Goal: Task Accomplishment & Management: Manage account settings

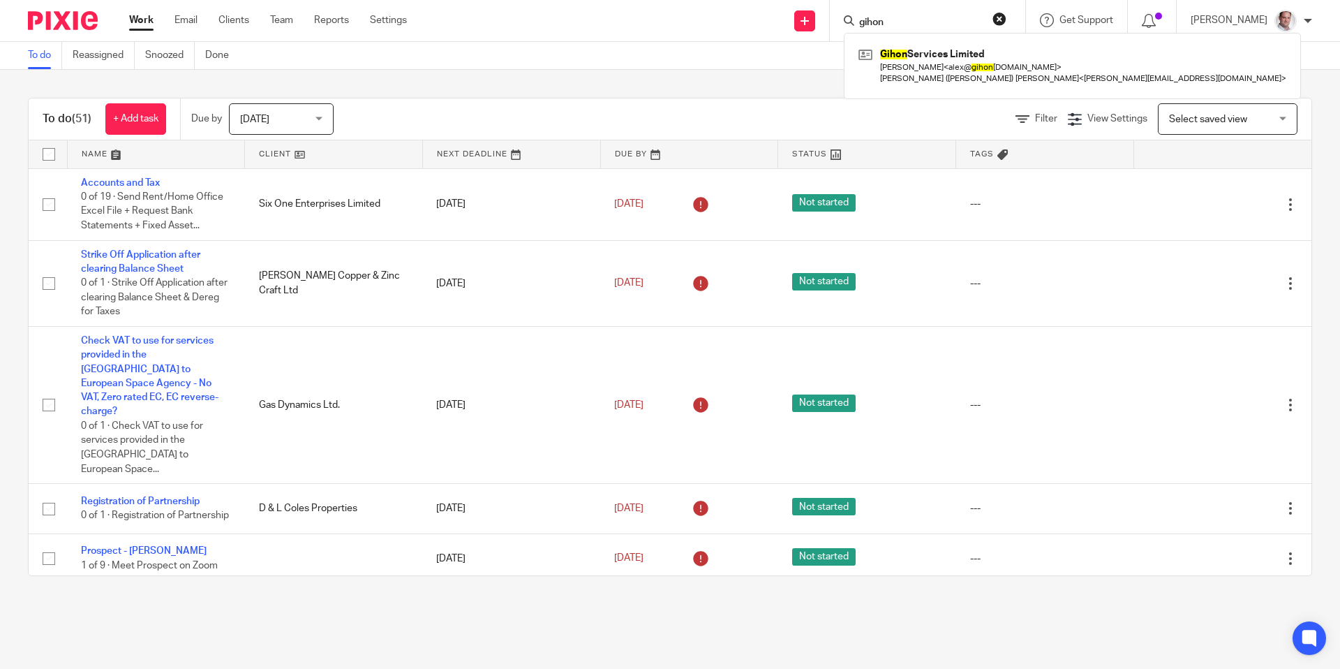
type input "gihon"
click button "submit" at bounding box center [0, 0] width 0 height 0
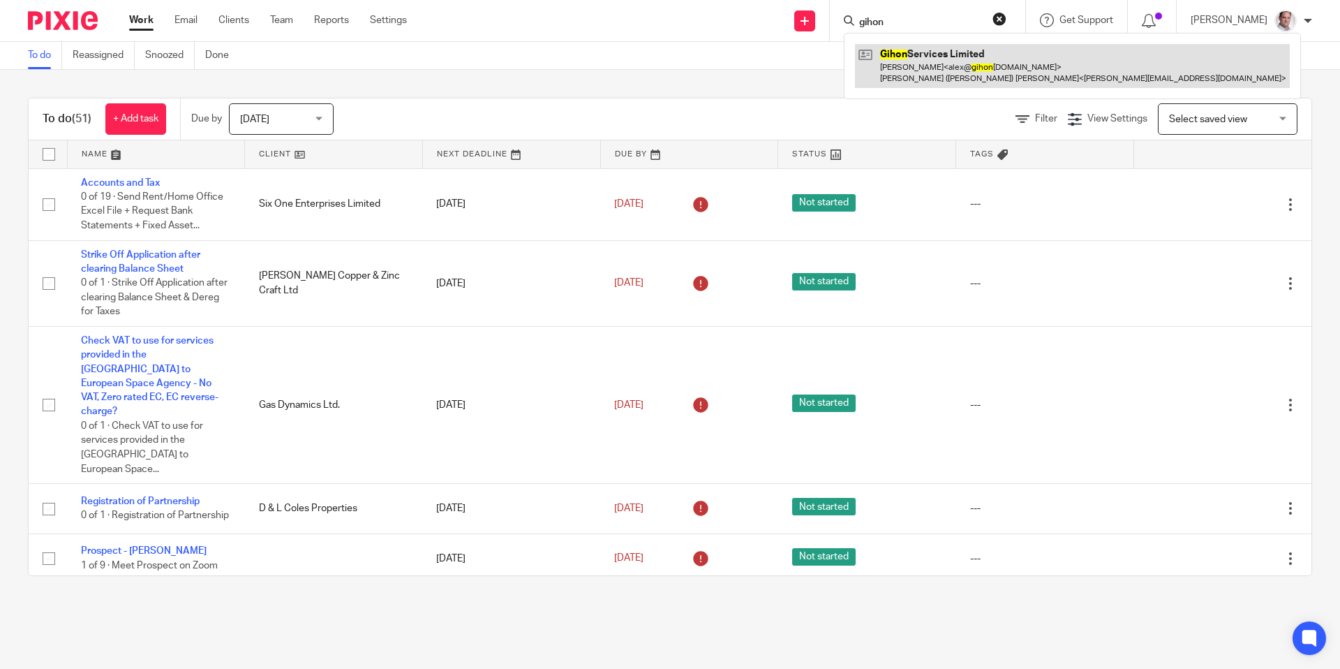
click at [931, 66] on link at bounding box center [1072, 65] width 435 height 43
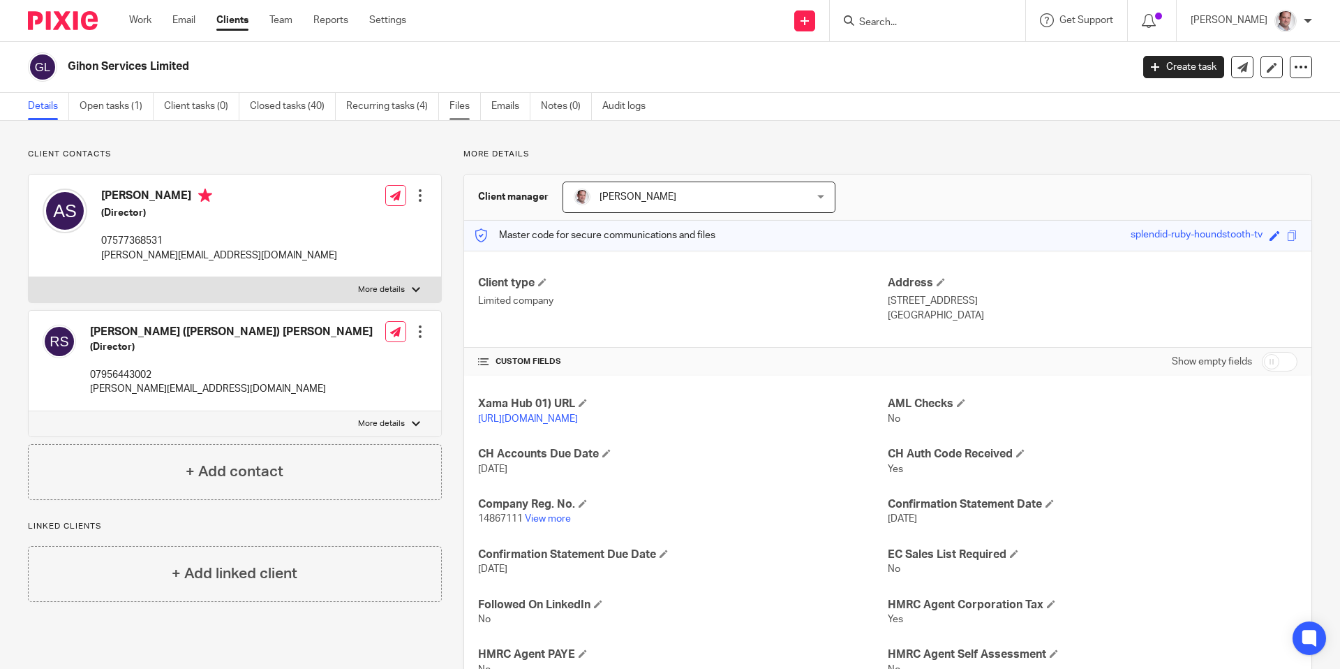
click at [466, 107] on link "Files" at bounding box center [465, 106] width 31 height 27
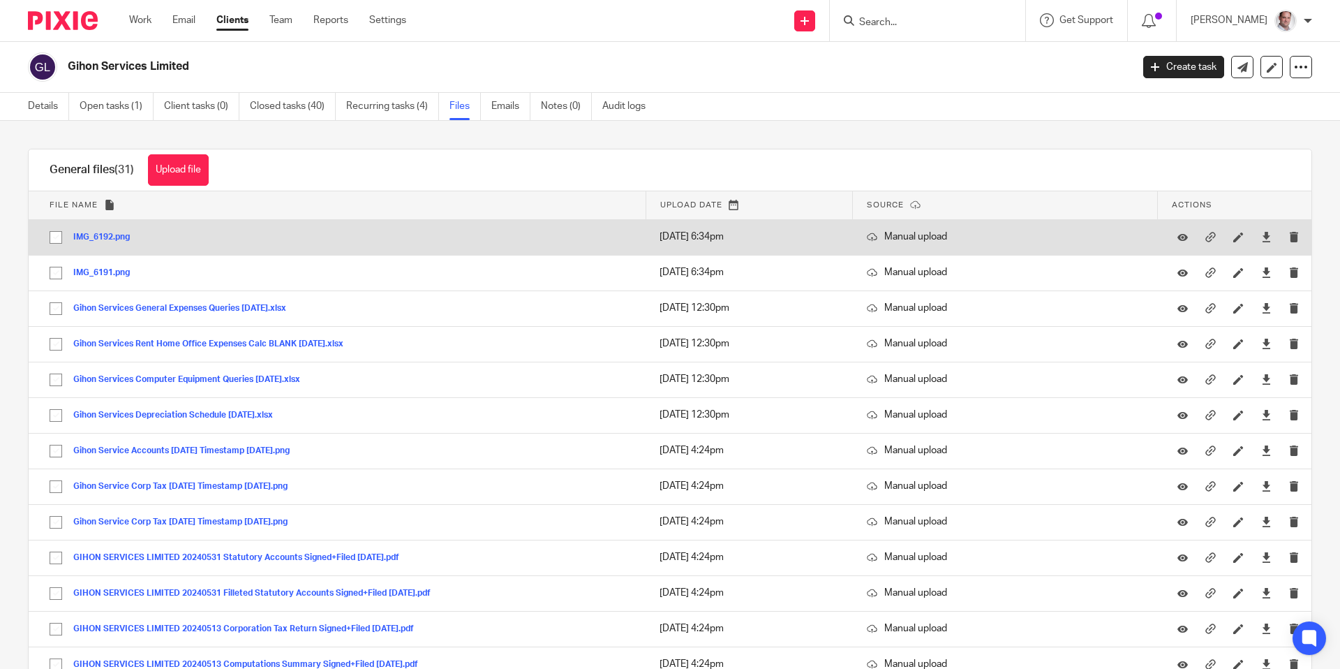
click at [55, 240] on input "checkbox" at bounding box center [56, 237] width 27 height 27
checkbox input "true"
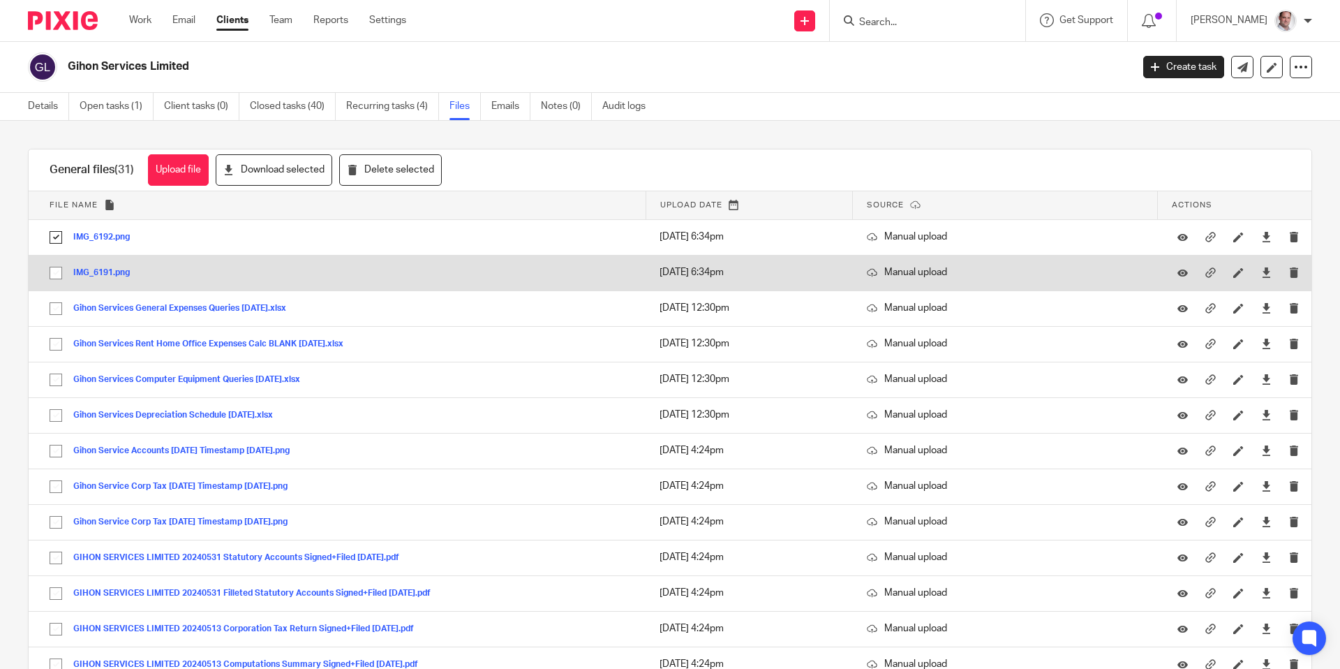
click at [54, 278] on input "checkbox" at bounding box center [56, 273] width 27 height 27
checkbox input "true"
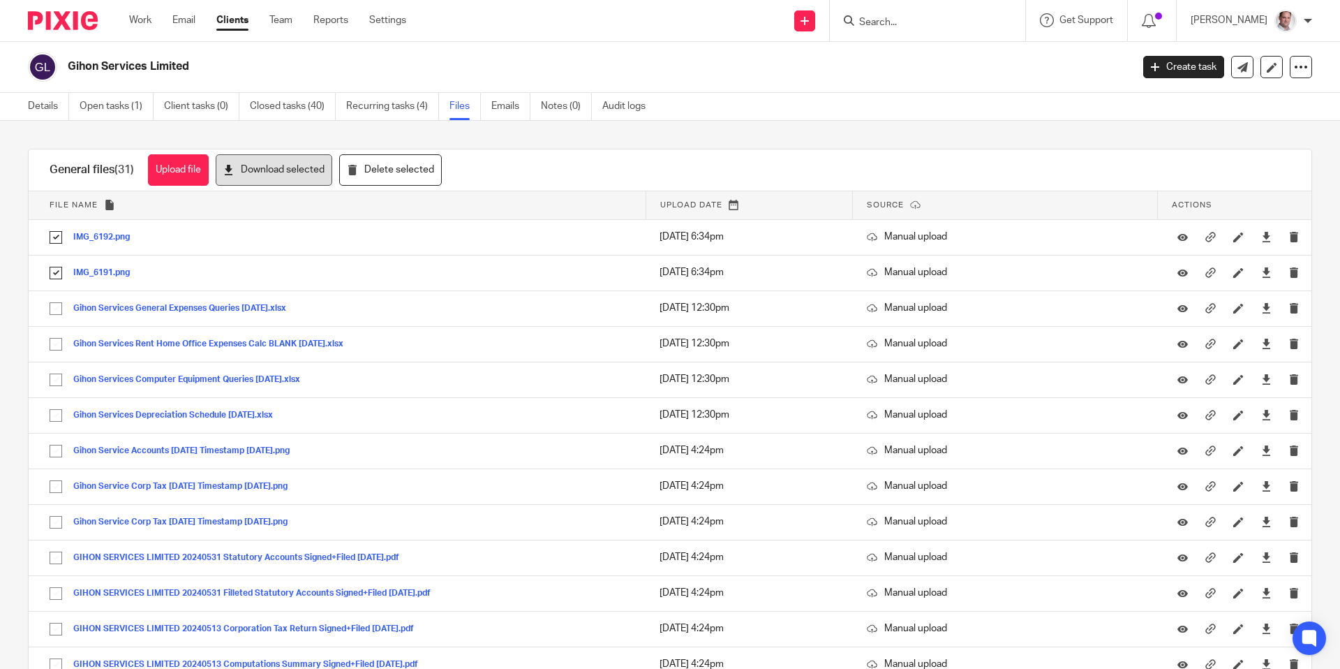
click at [276, 176] on button "Download selected" at bounding box center [274, 169] width 117 height 31
click at [413, 171] on button "Delete selected" at bounding box center [390, 169] width 103 height 31
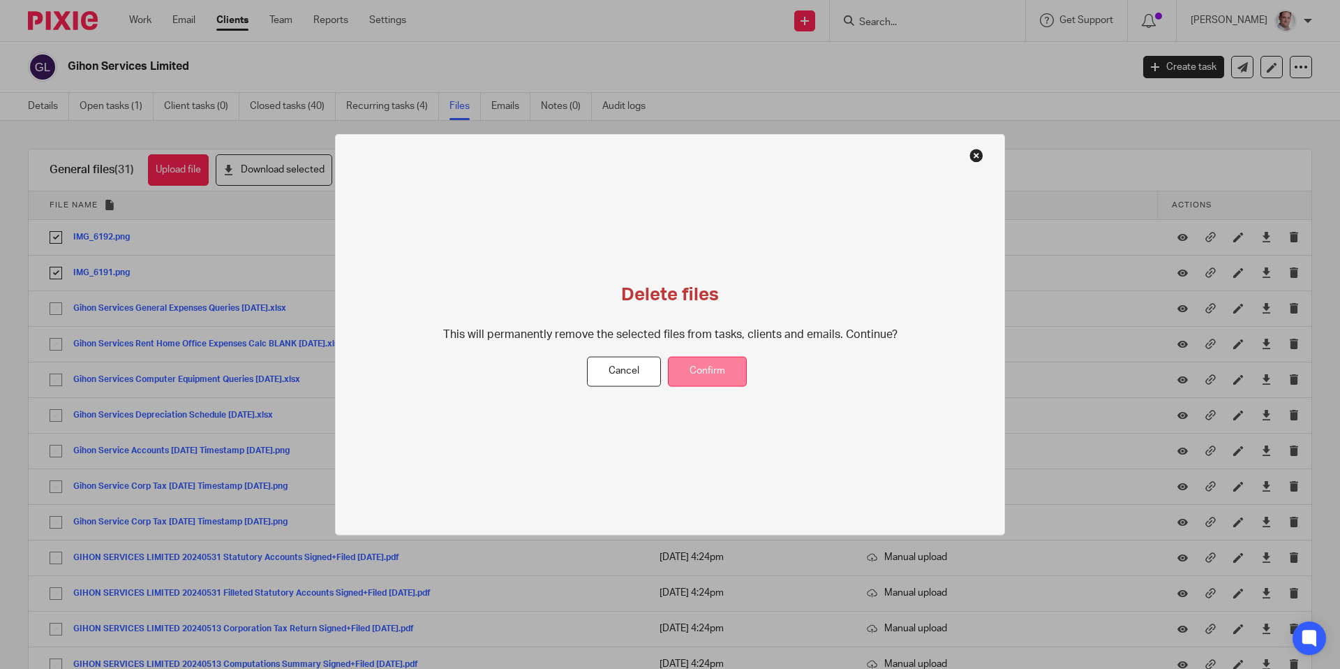
click at [715, 382] on button "Confirm" at bounding box center [707, 372] width 79 height 30
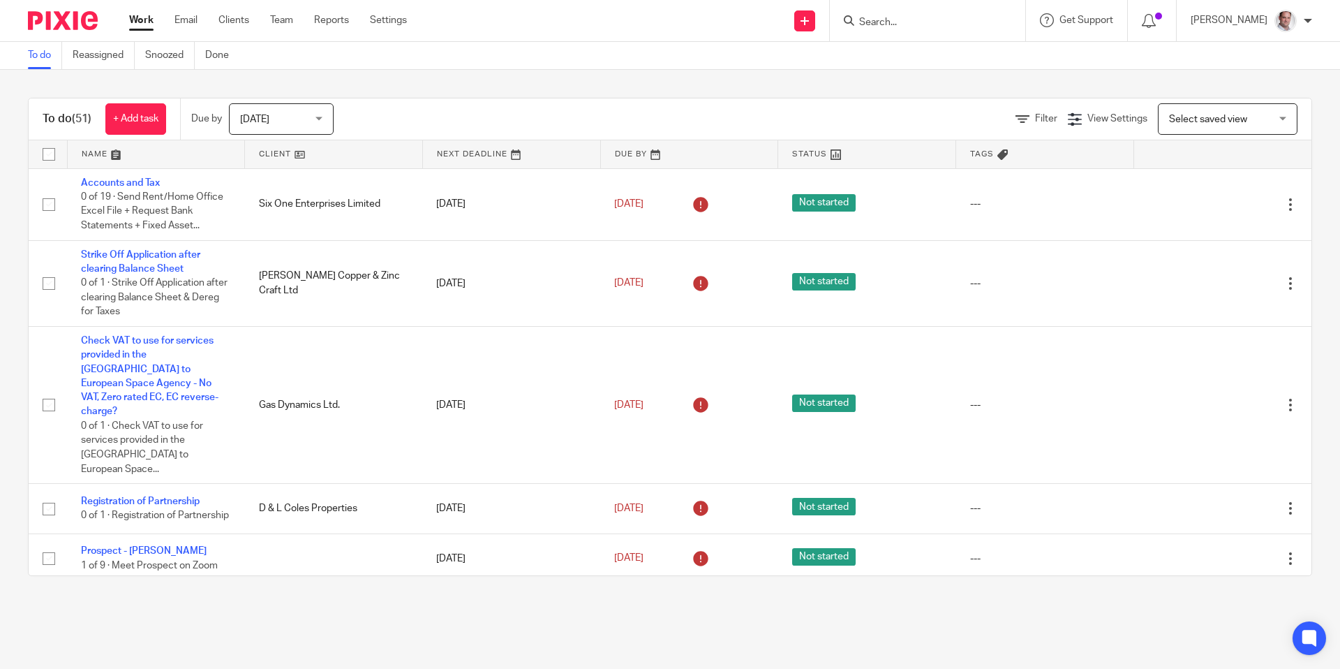
click at [961, 22] on input "Search" at bounding box center [921, 23] width 126 height 13
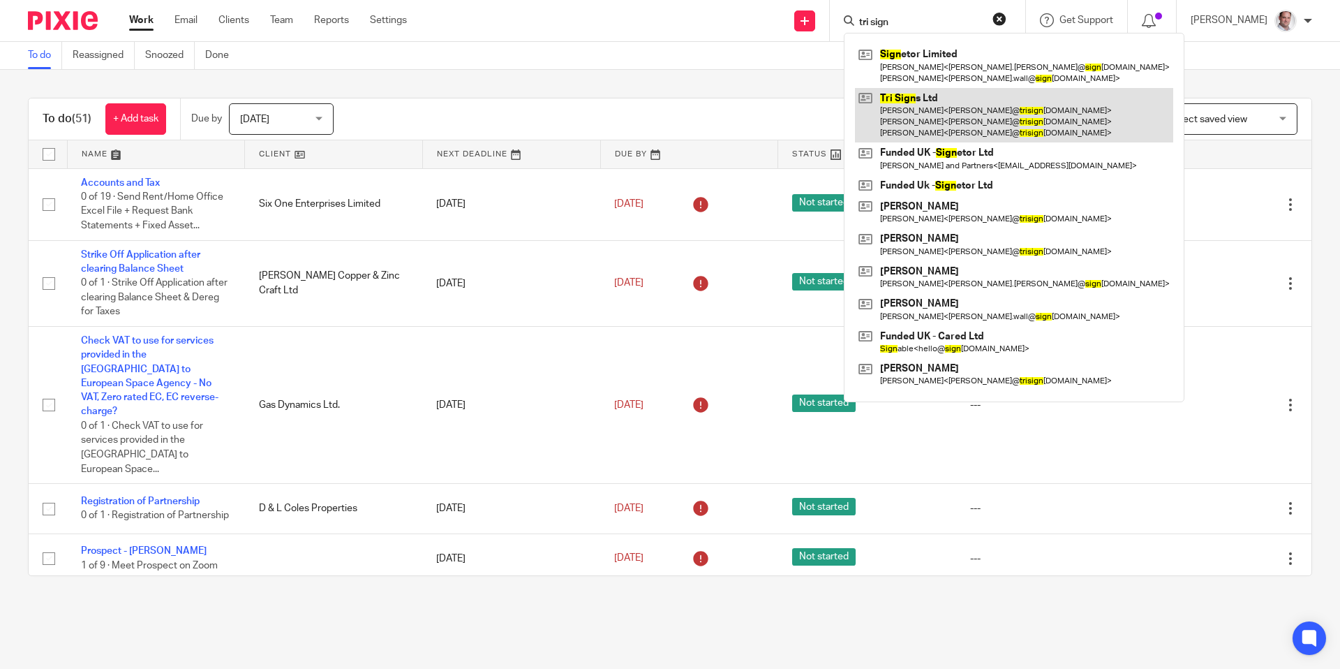
type input "tri sign"
click at [940, 97] on link at bounding box center [1014, 115] width 318 height 55
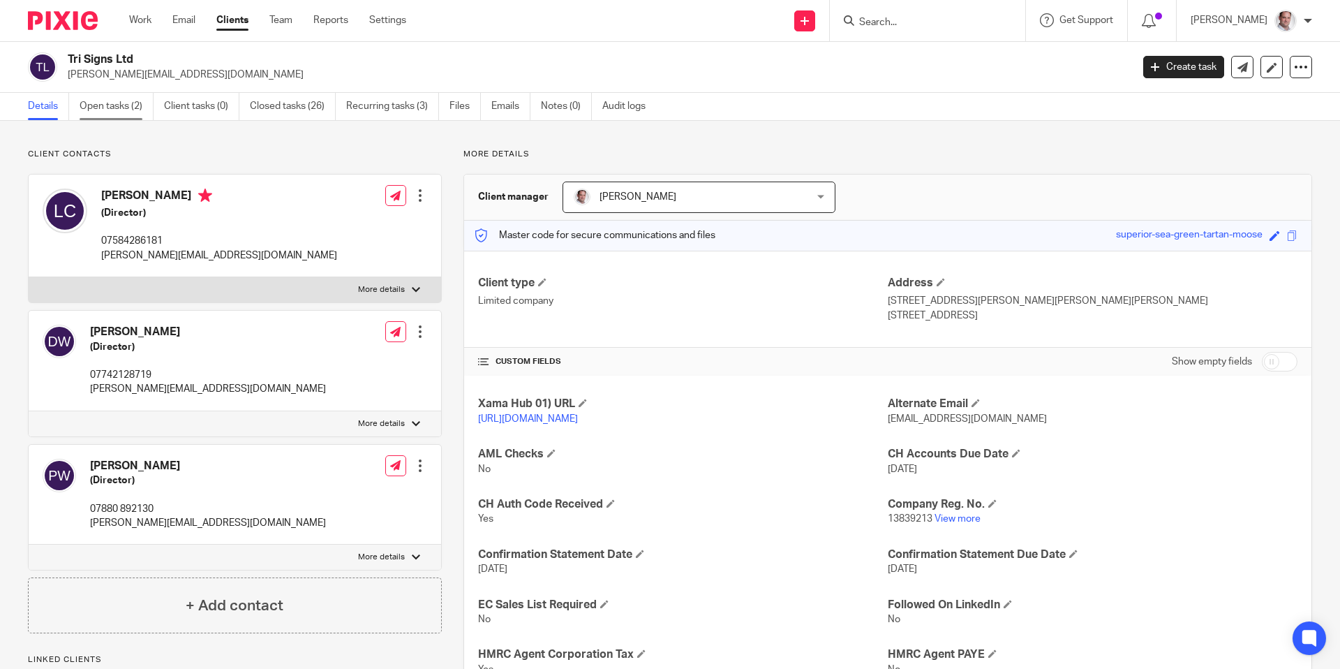
click at [125, 110] on link "Open tasks (2)" at bounding box center [117, 106] width 74 height 27
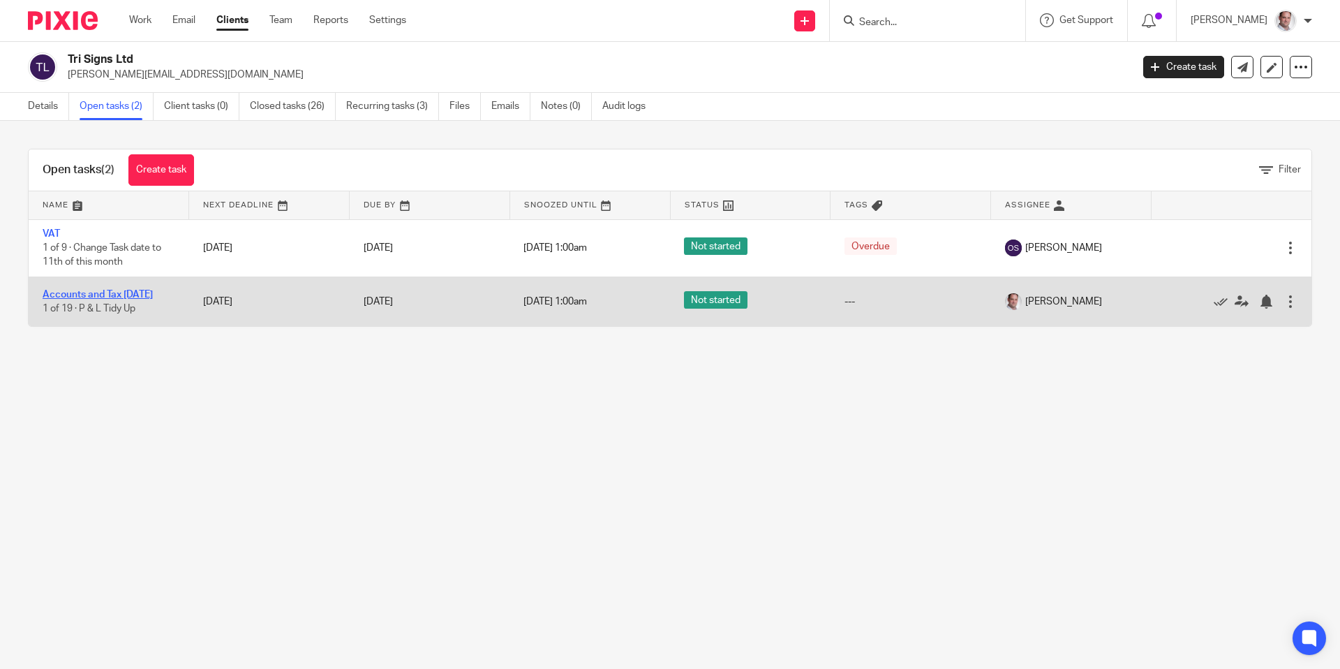
click at [82, 290] on link "Accounts and Tax [DATE]" at bounding box center [98, 295] width 110 height 10
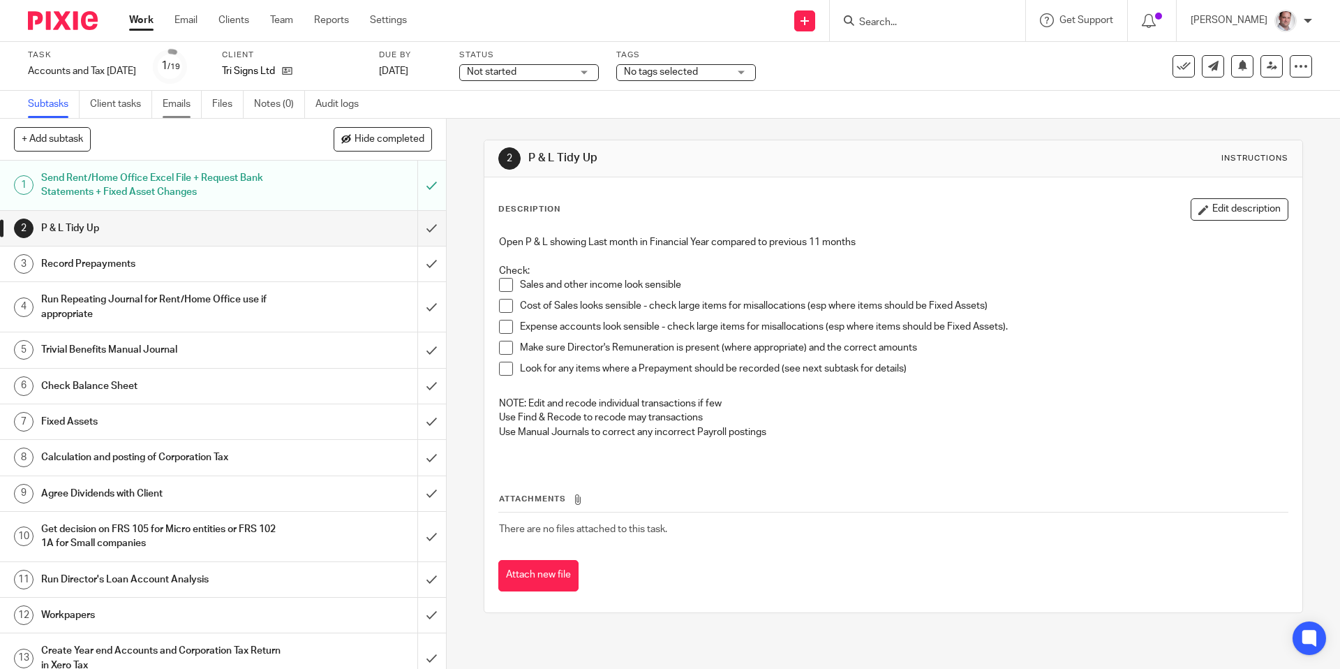
click at [175, 105] on link "Emails" at bounding box center [182, 104] width 39 height 27
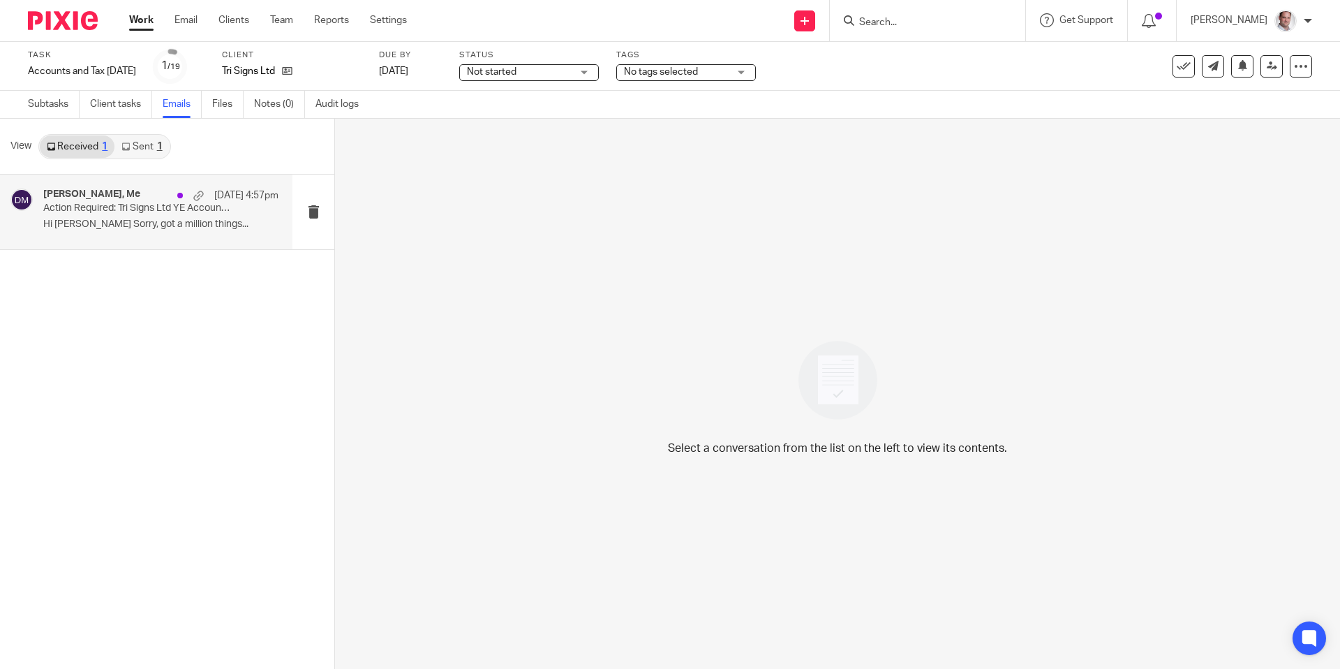
click at [166, 202] on p "Action Required: Tri Signs Ltd YE Accounts [DATE]" at bounding box center [137, 208] width 188 height 12
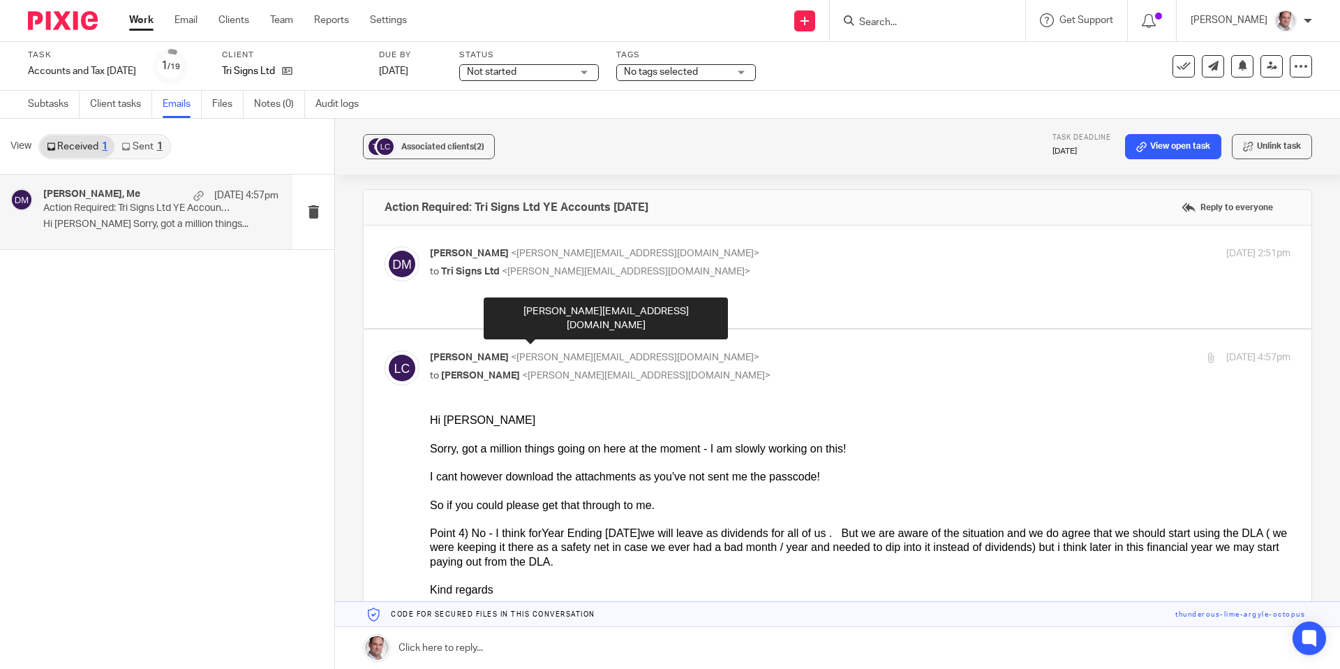
scroll to position [49, 0]
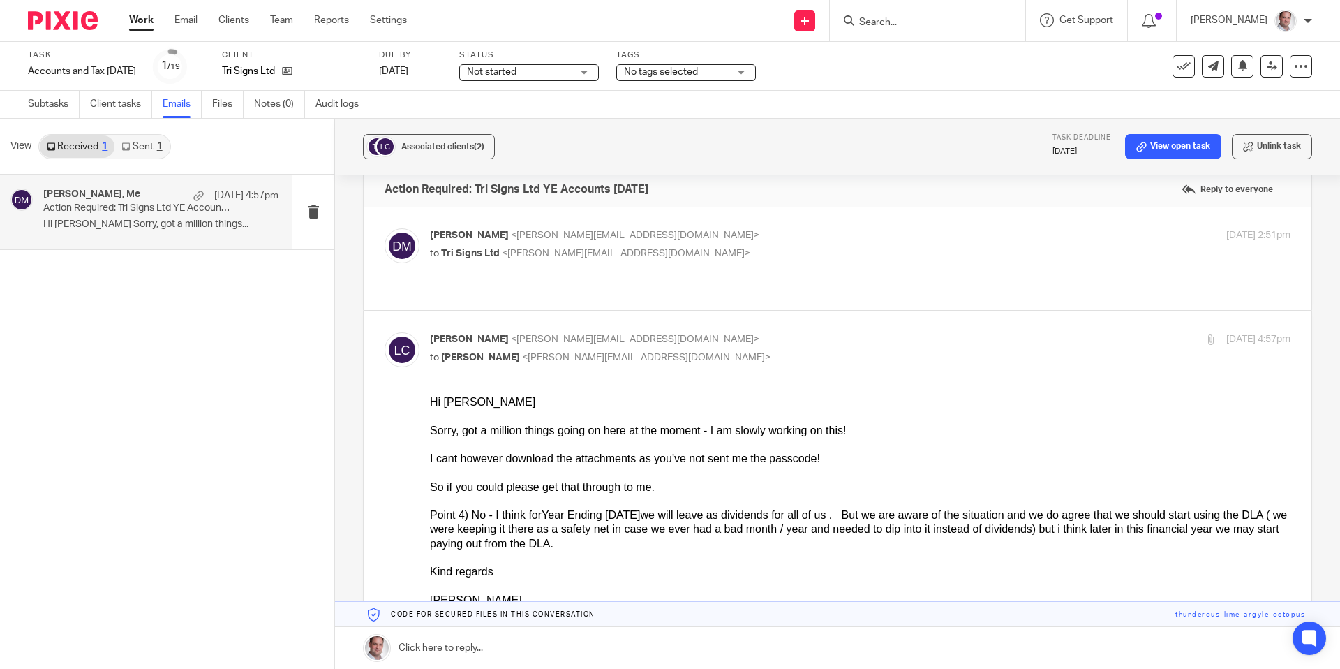
click at [624, 208] on label at bounding box center [838, 258] width 948 height 103
click at [385, 228] on input "checkbox" at bounding box center [384, 228] width 1 height 1
checkbox input "true"
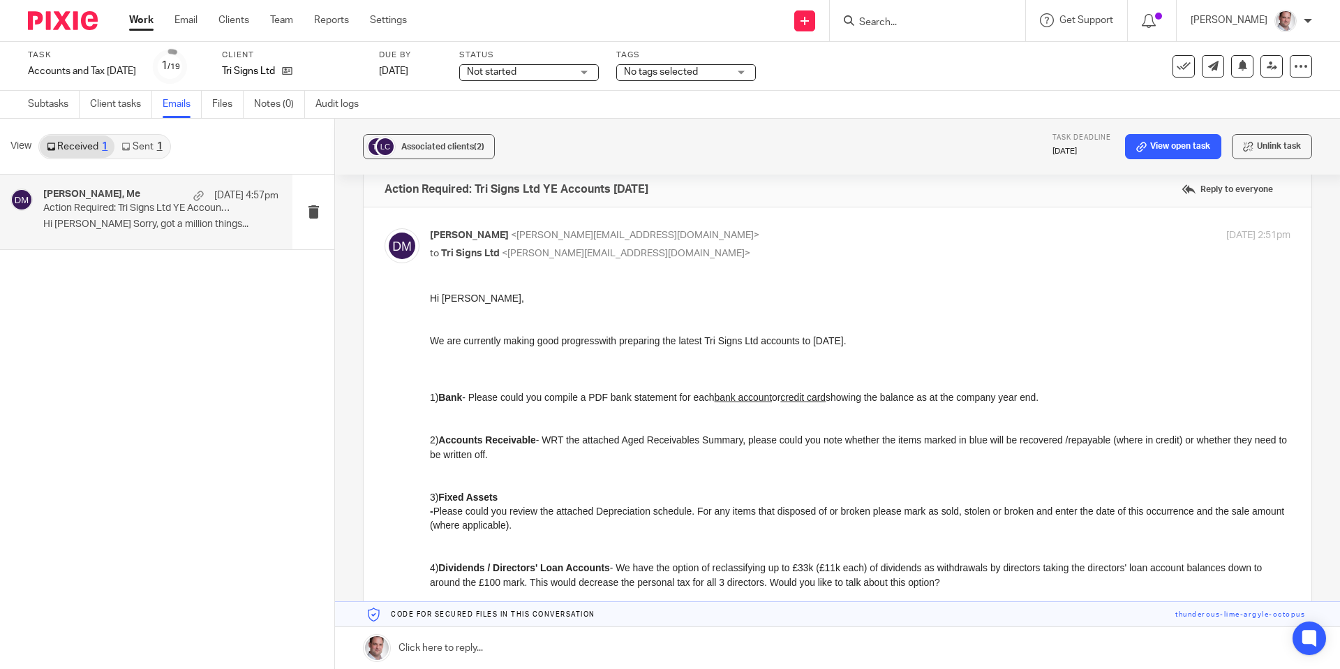
scroll to position [0, 0]
drag, startPoint x: 898, startPoint y: 339, endPoint x: 431, endPoint y: 344, distance: 466.3
click at [431, 344] on p "We are currently making good progresswith preparing the latest Tri Signs Ltd ac…" at bounding box center [860, 341] width 861 height 14
copy p "We are currently making good progresswith preparing the latest Tri Signs Ltd ac…"
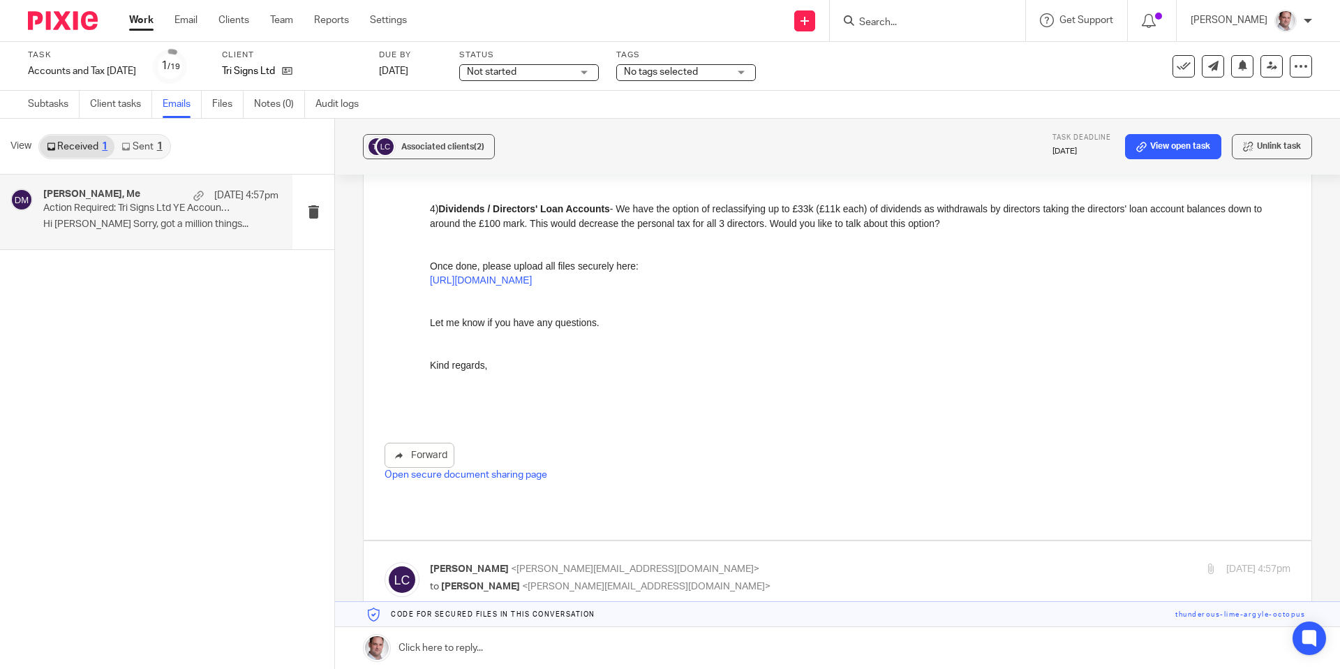
scroll to position [672, 0]
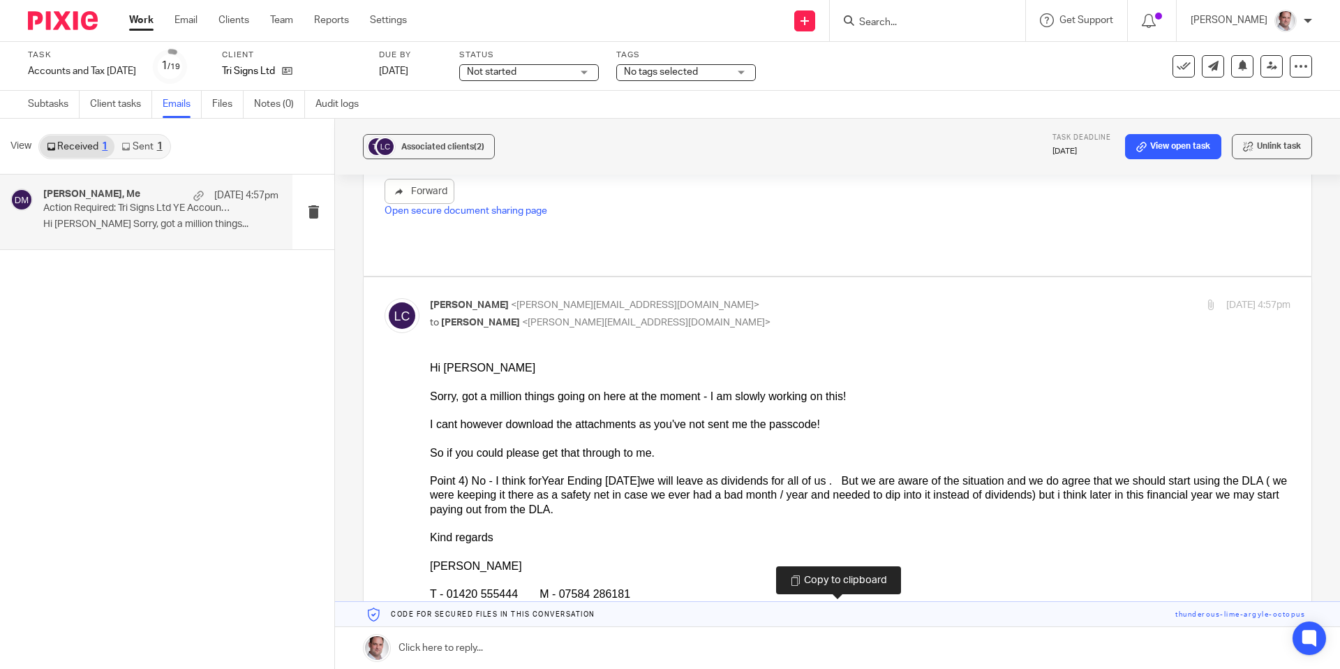
click at [1228, 617] on link at bounding box center [837, 614] width 1005 height 25
copy p "We are currently making good progresswith preparing the latest Tri Signs Ltd ac…"
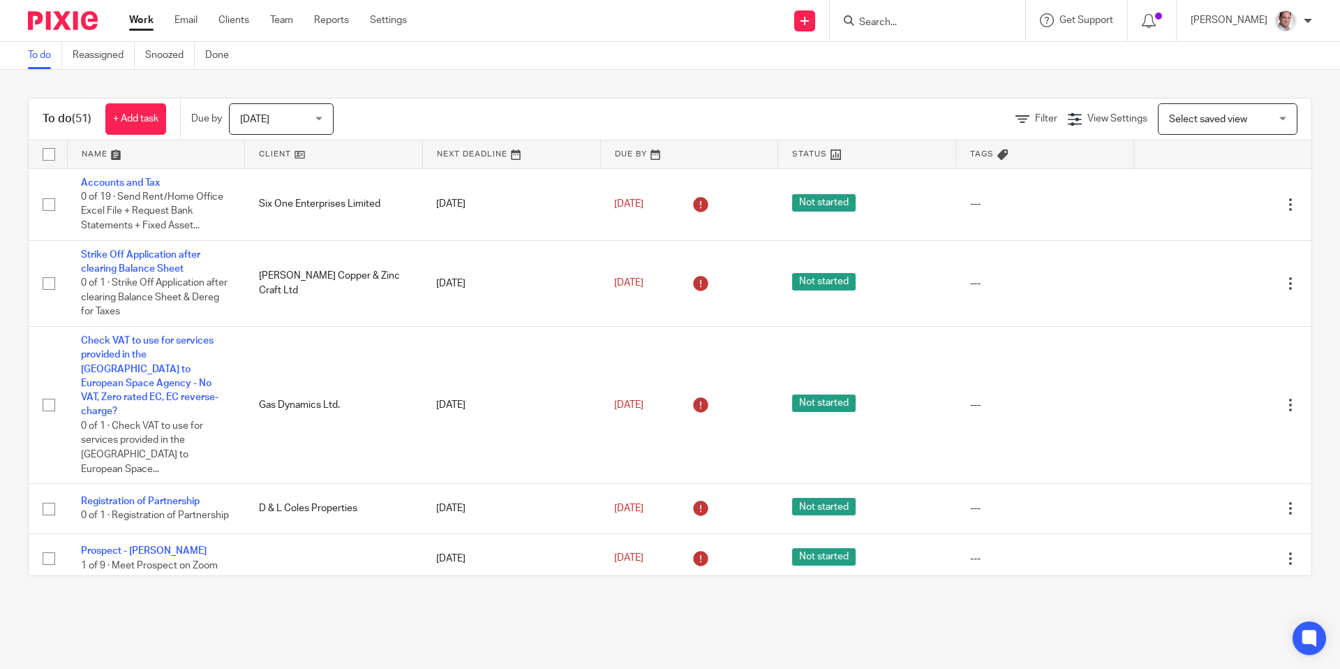
click at [912, 20] on input "Search" at bounding box center [921, 23] width 126 height 13
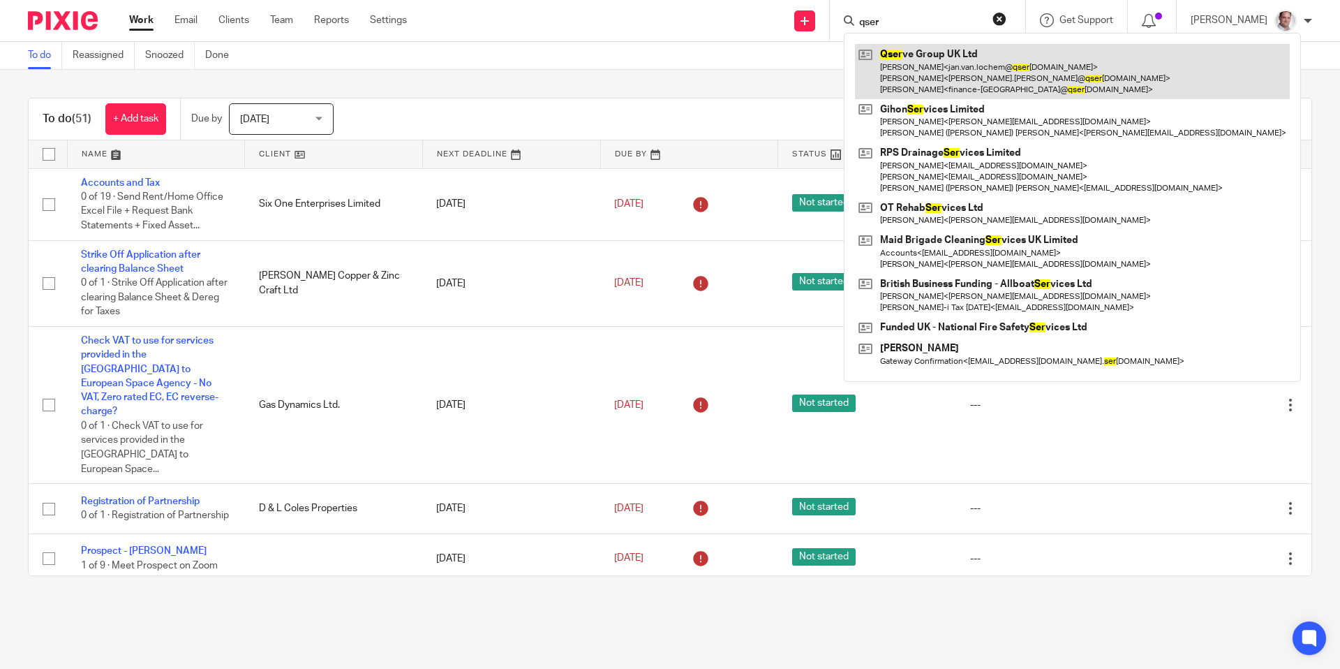
type input "qser"
click at [963, 52] on link at bounding box center [1072, 71] width 435 height 55
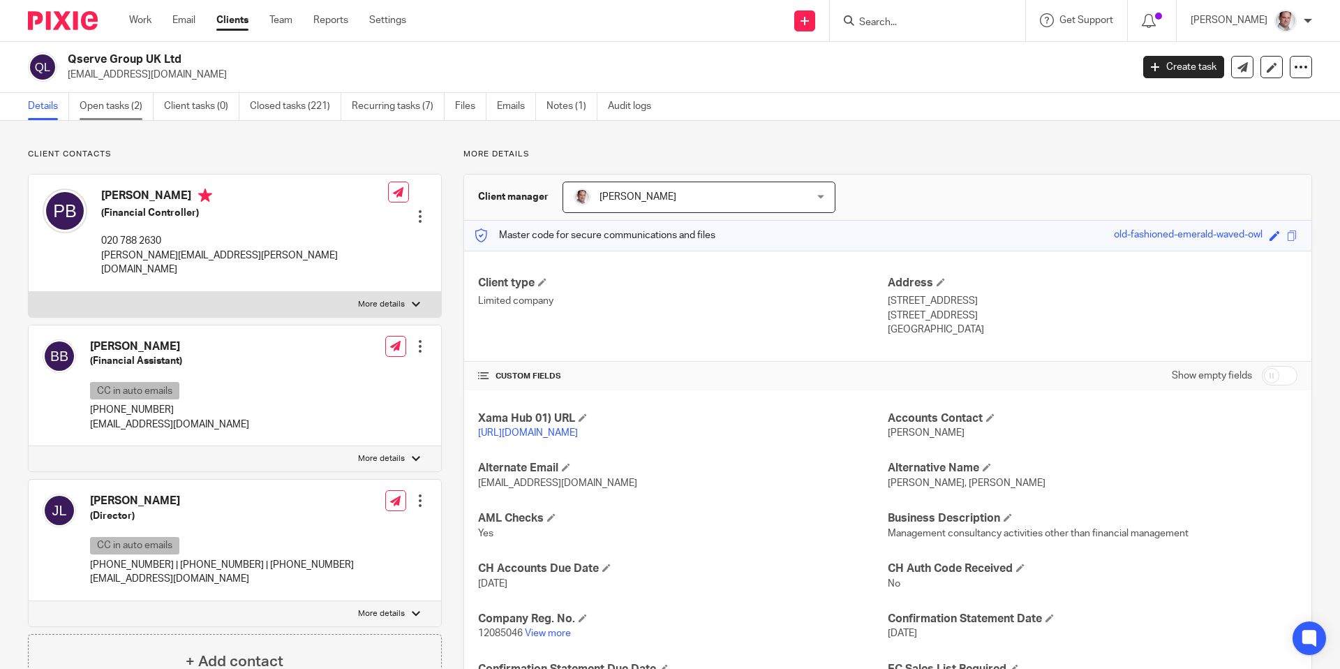
click at [125, 108] on link "Open tasks (2)" at bounding box center [117, 106] width 74 height 27
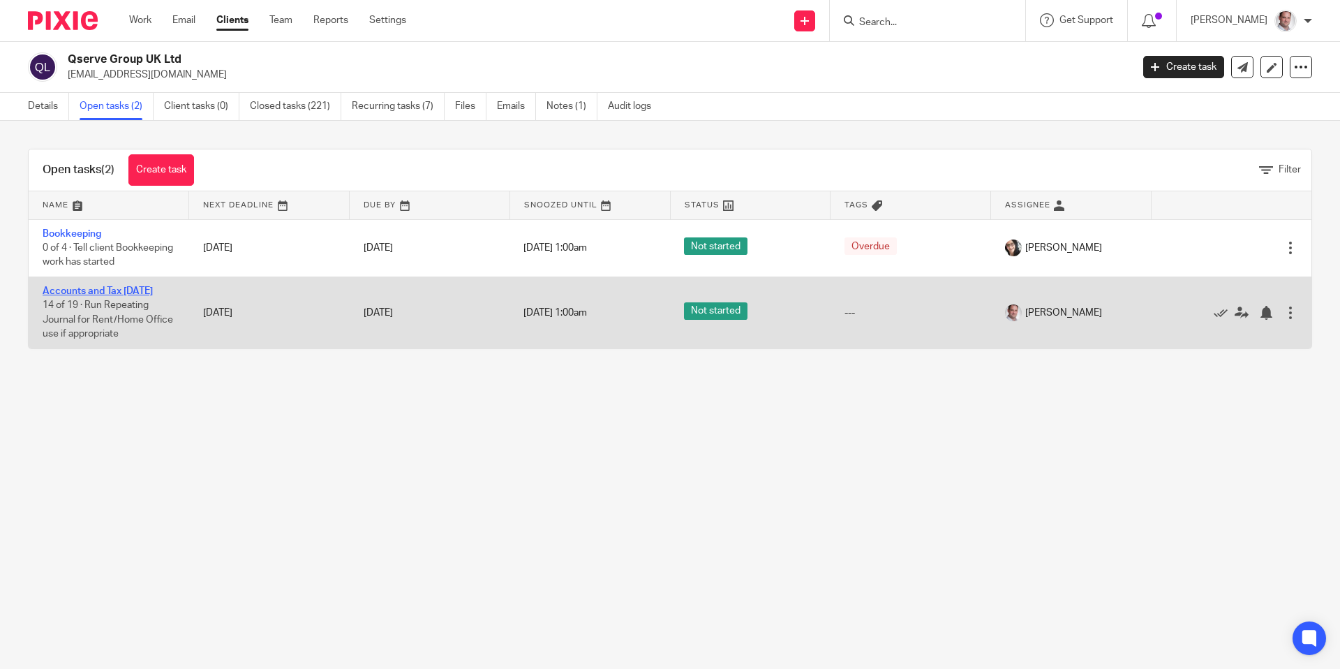
click at [87, 288] on link "Accounts and Tax [DATE]" at bounding box center [98, 291] width 110 height 10
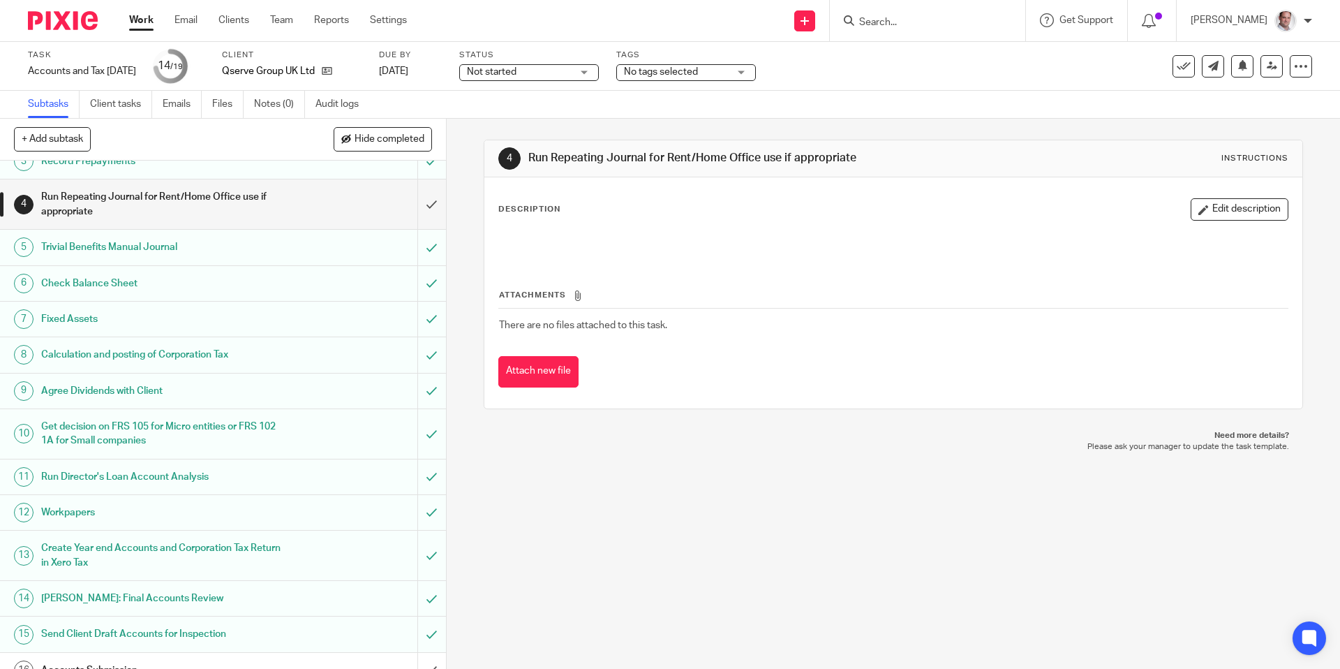
scroll to position [258, 0]
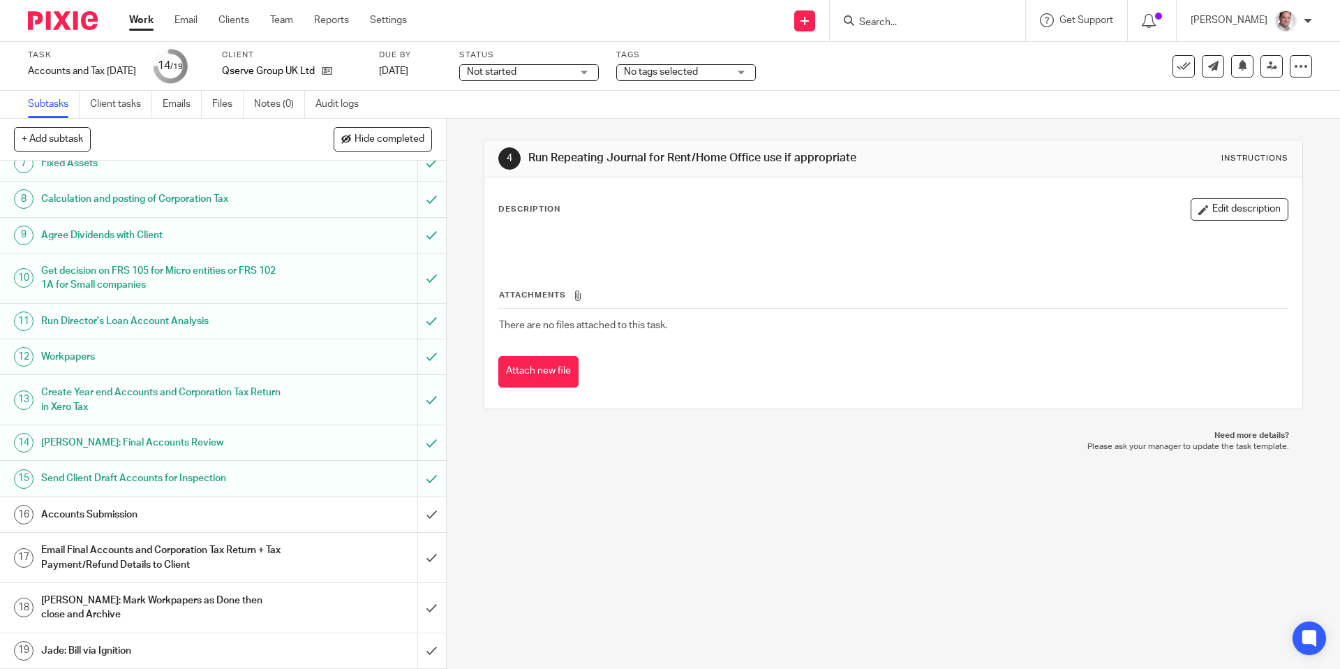
click at [102, 512] on h1 "Accounts Submission" at bounding box center [162, 514] width 242 height 21
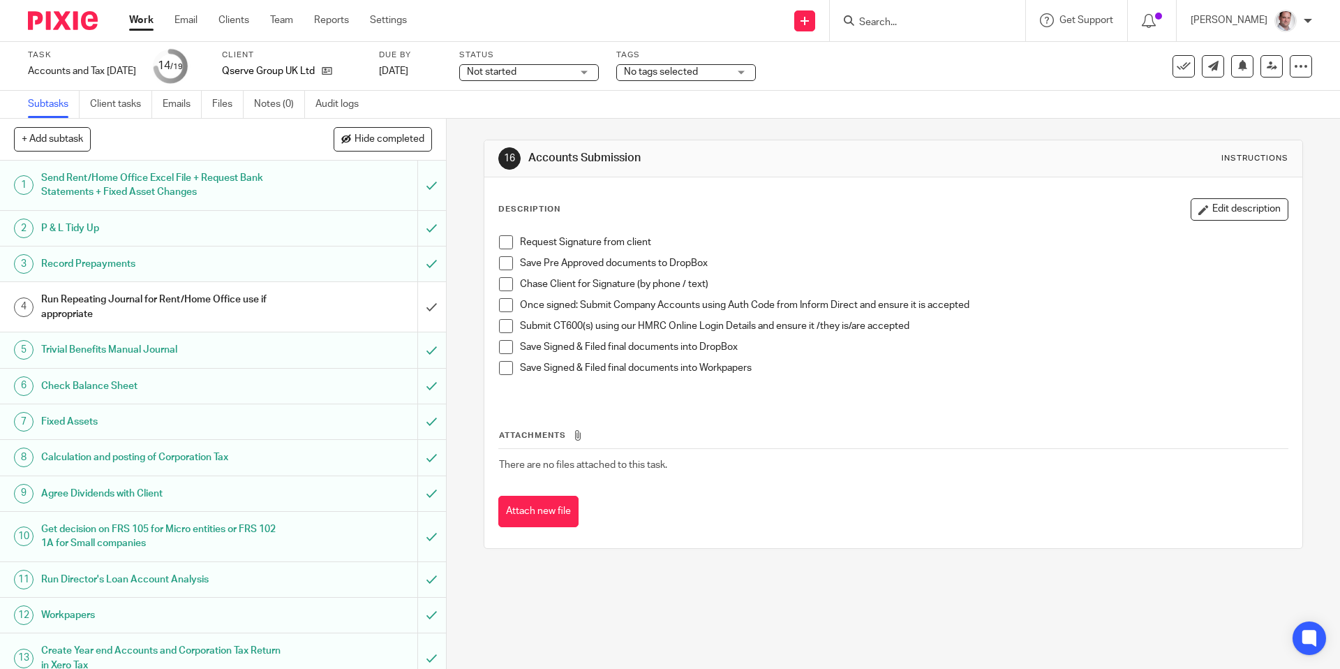
click at [507, 240] on span at bounding box center [506, 242] width 14 height 14
click at [434, 64] on link "[DATE]" at bounding box center [410, 71] width 63 height 15
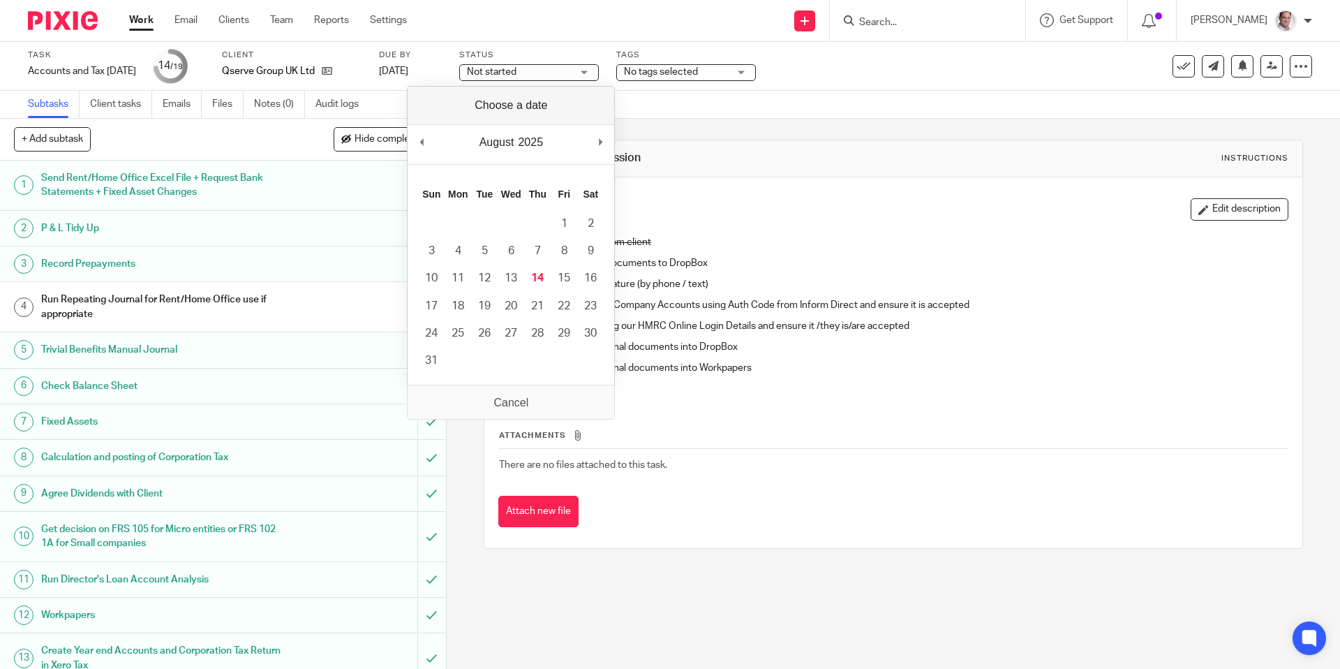
click at [852, 242] on p "Request Signature from client" at bounding box center [903, 242] width 767 height 14
